Goal: Information Seeking & Learning: Learn about a topic

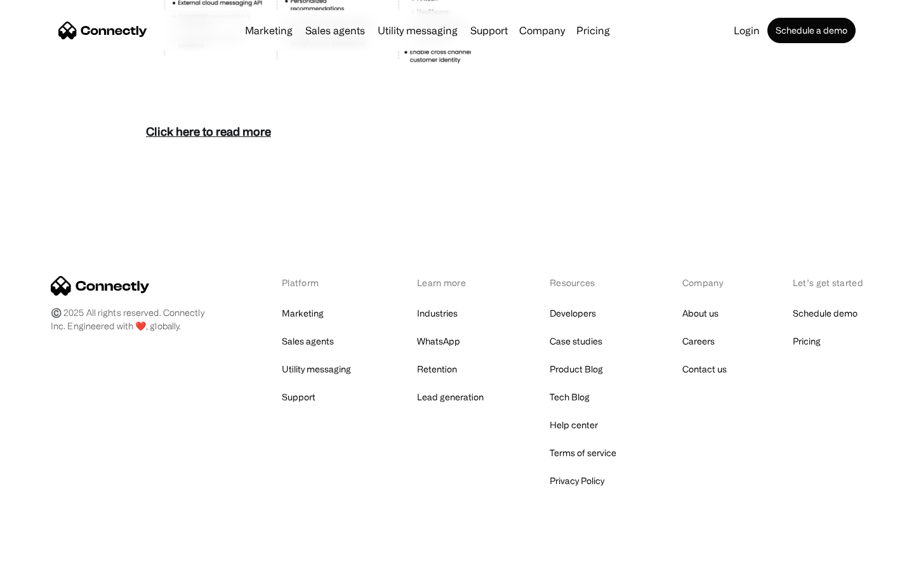
scroll to position [5502, 0]
